Goal: Task Accomplishment & Management: Manage account settings

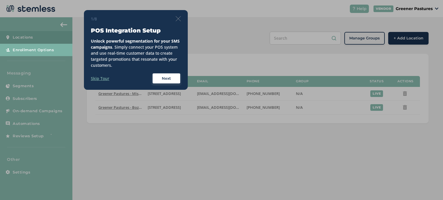
click at [180, 19] on img at bounding box center [178, 18] width 5 height 5
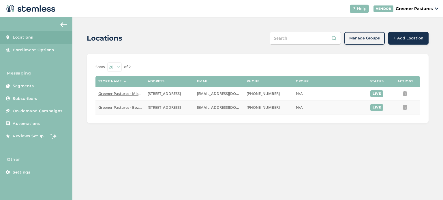
click at [127, 106] on span "Greener Pastures - Bozeman" at bounding box center [123, 107] width 50 height 5
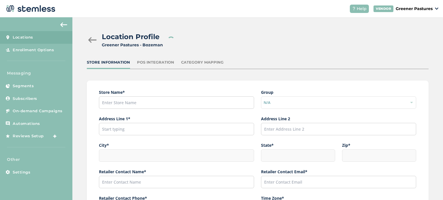
type input "Greener Pastures - Bozeman"
type input "[STREET_ADDRESS]"
type input "Bozeman"
type input "MT"
type input "59715"
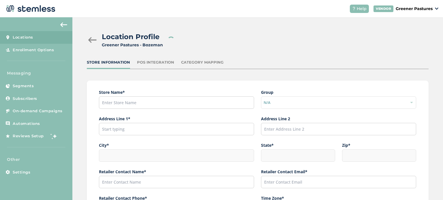
type input "[PERSON_NAME]"
type input "[EMAIL_ADDRESS][DOMAIN_NAME]"
type input "[PHONE_NUMBER]"
type input "America/[GEOGRAPHIC_DATA]"
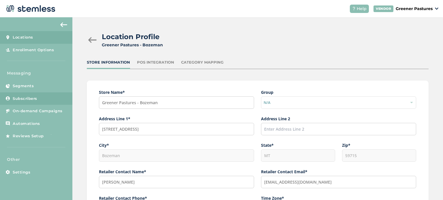
click at [35, 97] on span "Subscribers" at bounding box center [25, 99] width 25 height 6
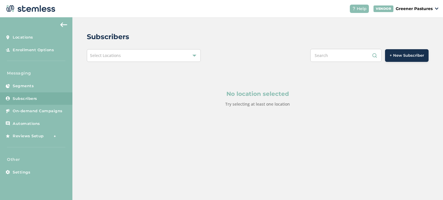
click at [101, 54] on span "Select Locations" at bounding box center [105, 55] width 31 height 5
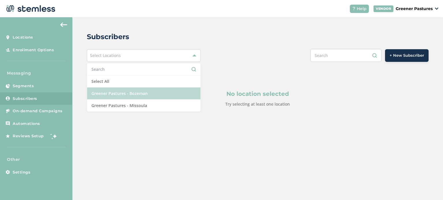
click at [112, 94] on li "Greener Pastures - Bozeman" at bounding box center [143, 94] width 113 height 12
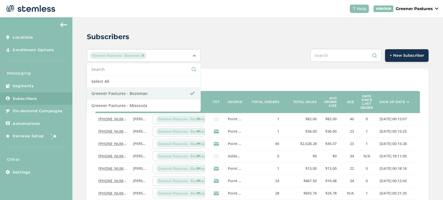
click at [240, 34] on div "Subscribers" at bounding box center [255, 37] width 337 height 10
